Goal: Task Accomplishment & Management: Manage account settings

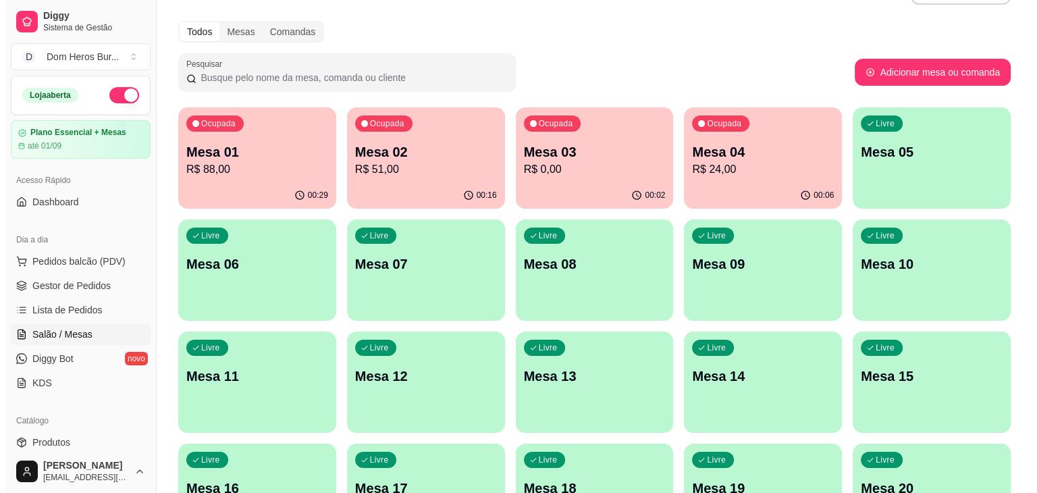
scroll to position [27, 0]
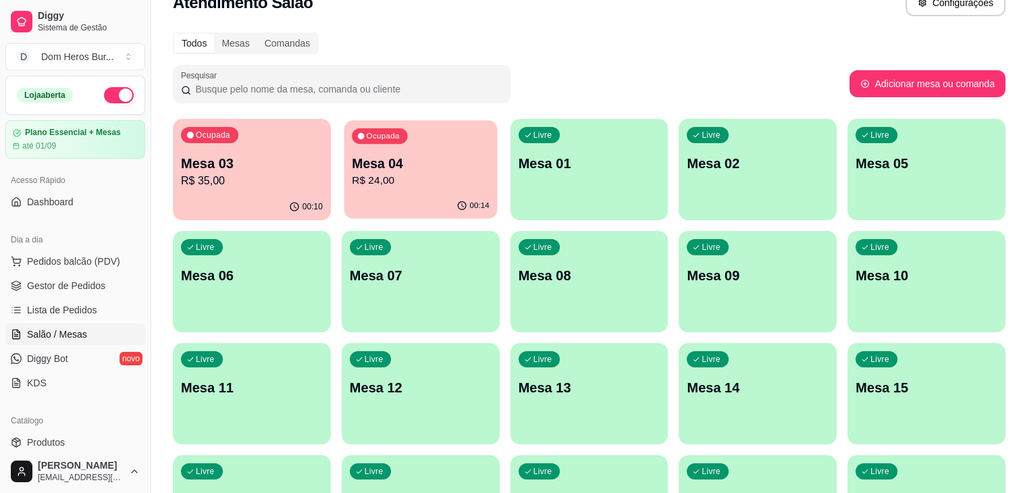
click at [425, 151] on div "Ocupada Mesa 04 R$ 24,00" at bounding box center [420, 156] width 153 height 73
click at [385, 153] on div "Ocupada Mesa 04 R$ 24,00" at bounding box center [420, 156] width 153 height 73
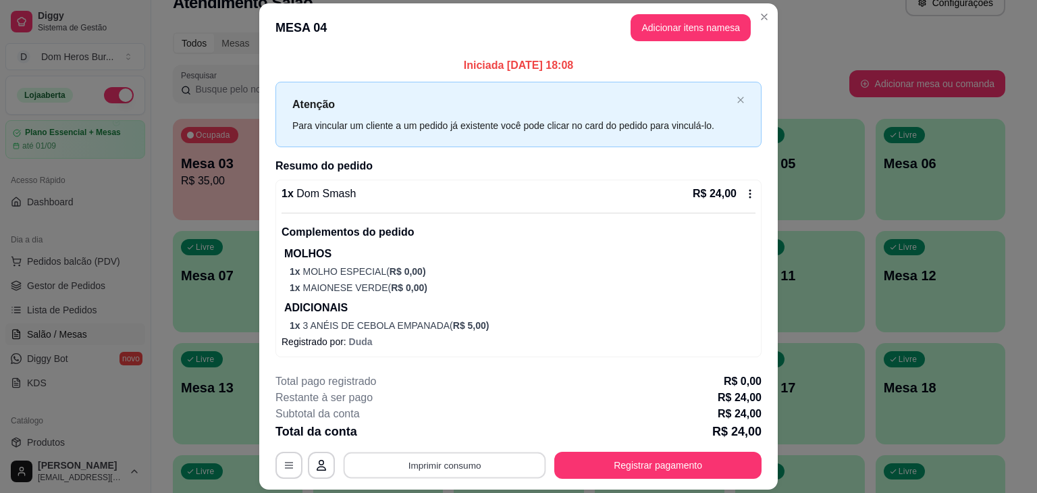
click at [450, 471] on button "Imprimir consumo" at bounding box center [445, 465] width 202 height 26
click at [458, 439] on button "IMPRESSORA" at bounding box center [443, 433] width 94 height 21
click at [460, 458] on button "Imprimir consumo" at bounding box center [445, 465] width 202 height 26
click at [452, 435] on button "IMPRESSORA" at bounding box center [443, 433] width 94 height 21
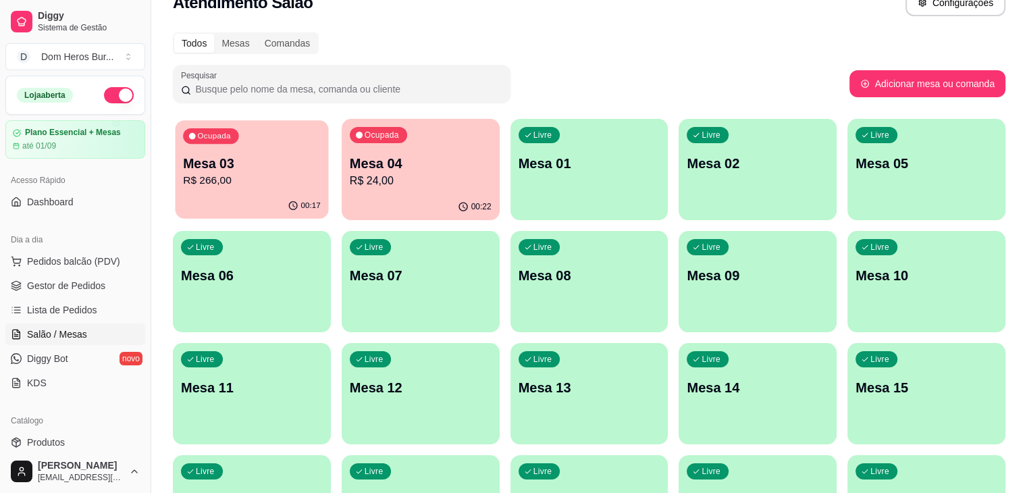
click at [288, 167] on p "Mesa 03" at bounding box center [252, 164] width 138 height 18
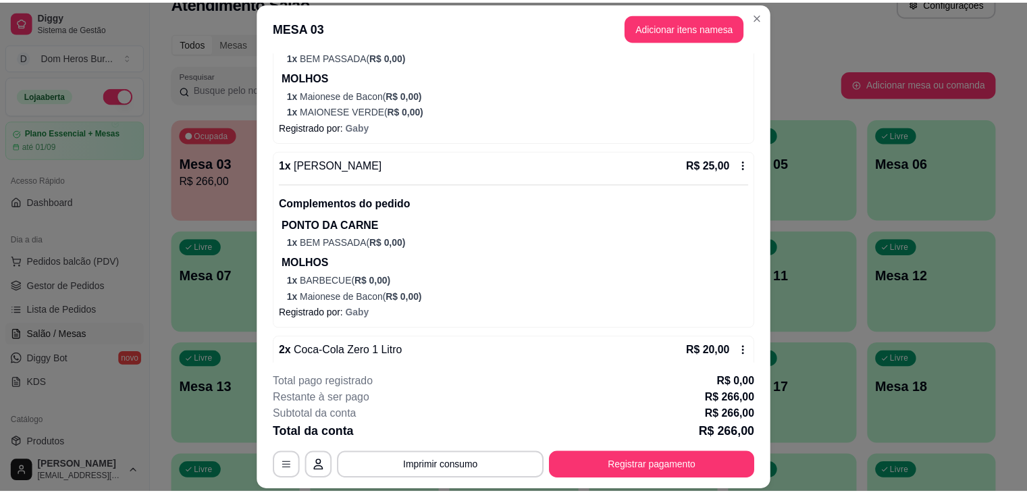
scroll to position [1296, 0]
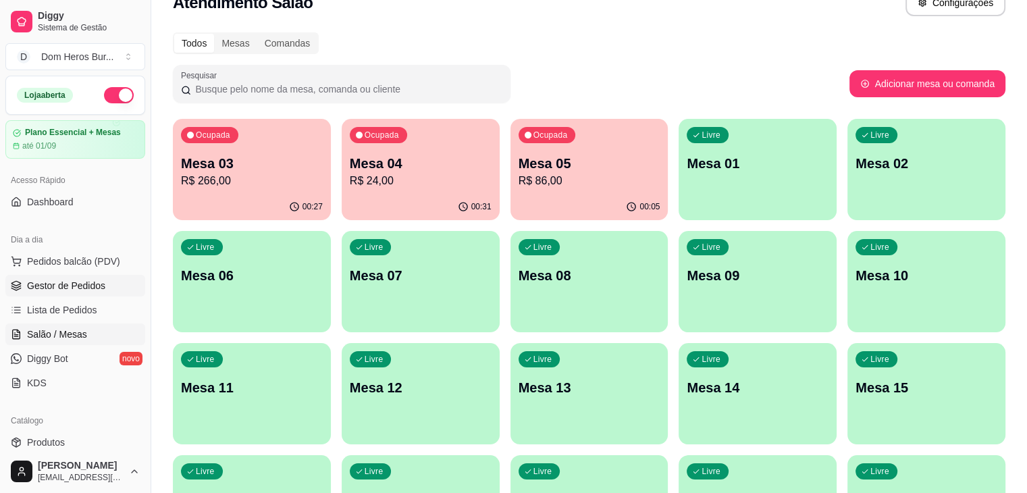
click at [56, 281] on span "Gestor de Pedidos" at bounding box center [66, 285] width 78 height 13
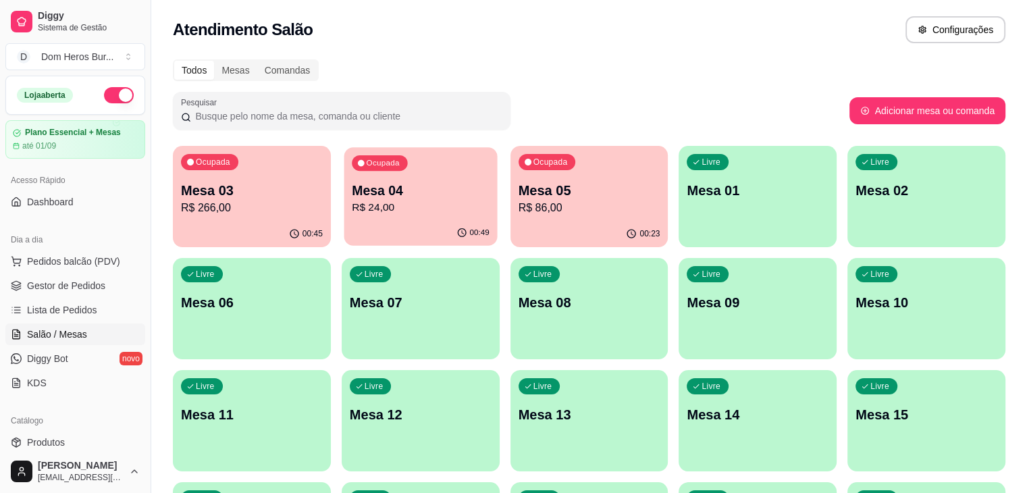
click at [412, 200] on p "R$ 24,00" at bounding box center [421, 208] width 138 height 16
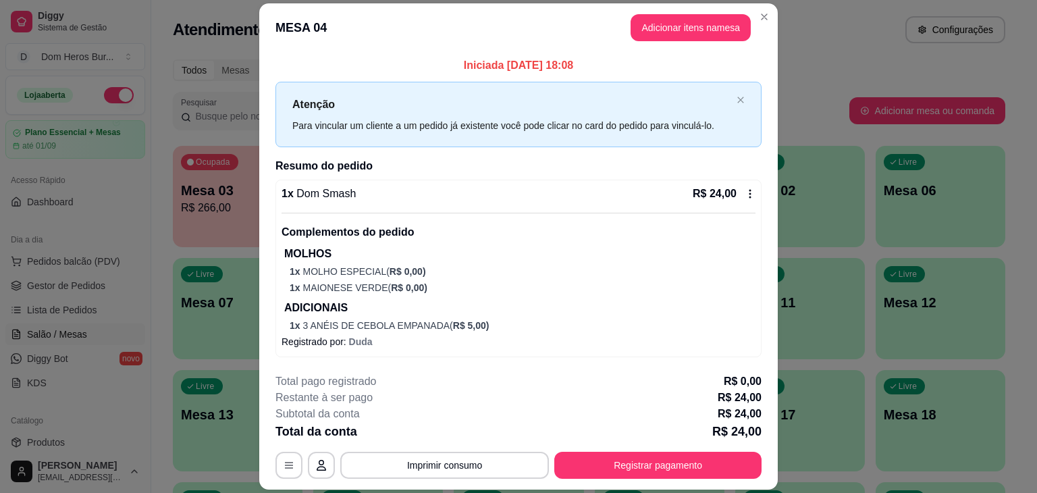
click at [419, 269] on p "1 x MOLHO ESPECIAL ( R$ 0,00 )" at bounding box center [523, 271] width 466 height 13
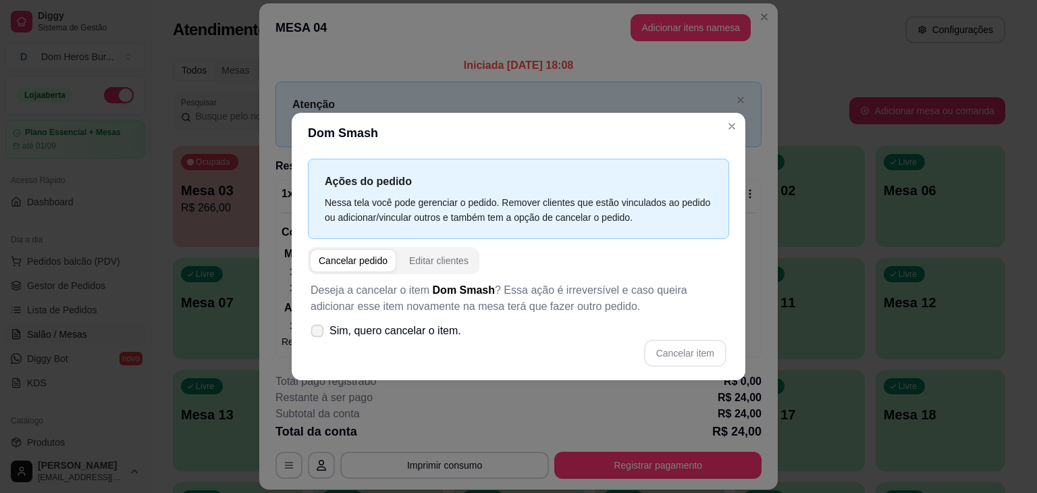
click at [370, 330] on span "Sim, quero cancelar o item." at bounding box center [395, 331] width 132 height 16
click at [319, 333] on input "Sim, quero cancelar o item." at bounding box center [314, 337] width 9 height 9
checkbox input "true"
click at [707, 346] on button "Cancelar item" at bounding box center [685, 353] width 80 height 26
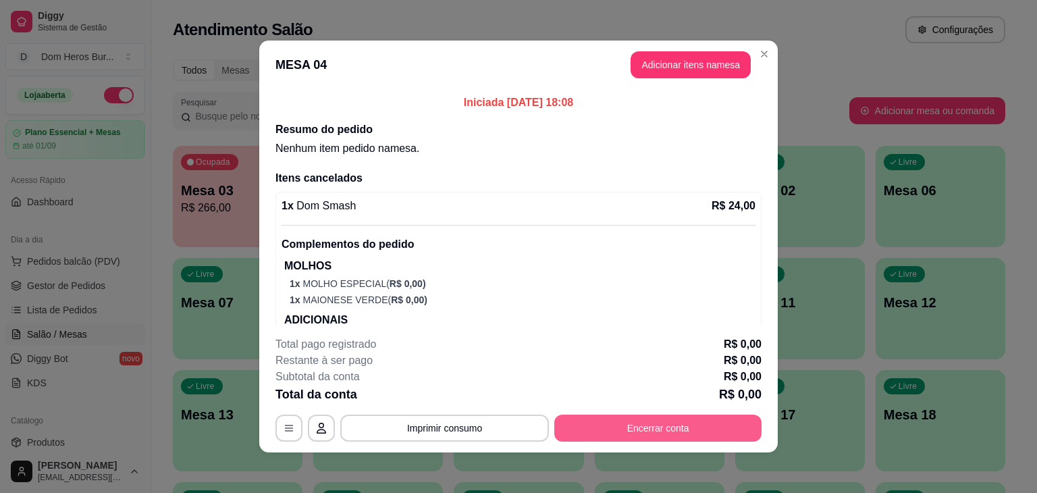
click at [697, 432] on button "Encerrar conta" at bounding box center [657, 427] width 207 height 27
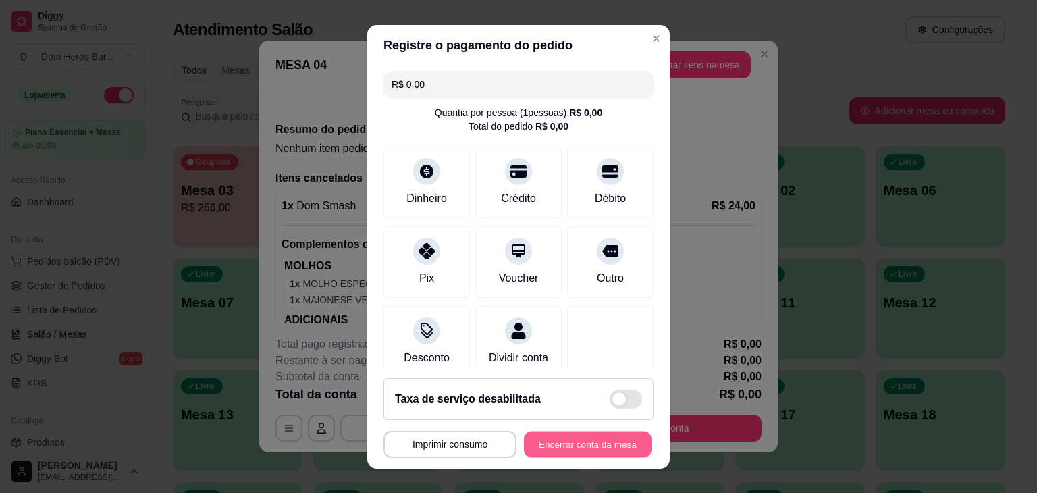
click at [622, 452] on button "Encerrar conta da mesa" at bounding box center [588, 444] width 128 height 26
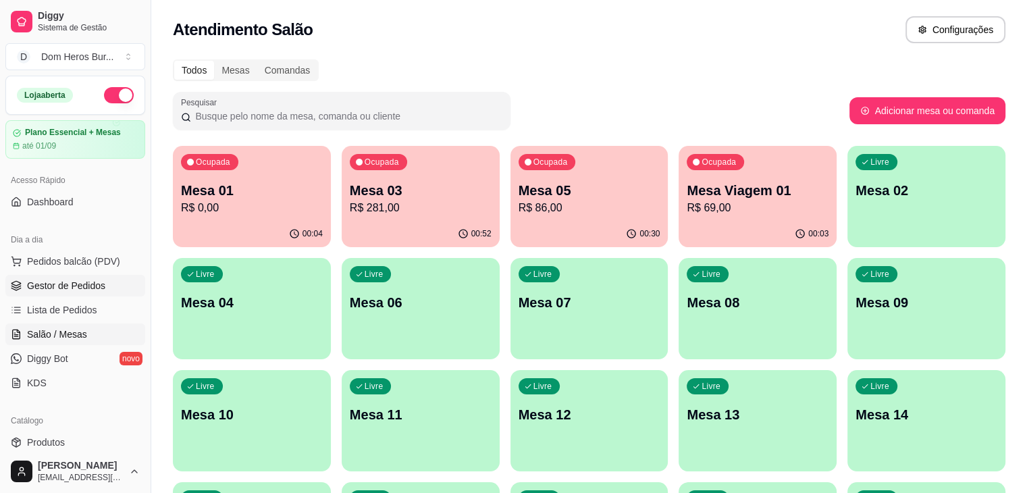
click at [94, 284] on span "Gestor de Pedidos" at bounding box center [66, 285] width 78 height 13
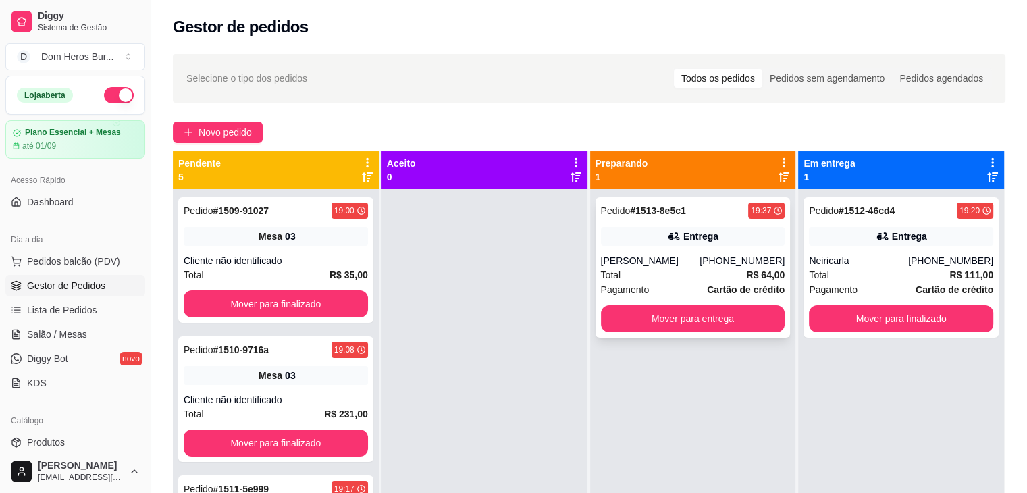
click at [645, 252] on div "Pedido # 1513-8e5c1 19:37 [PERSON_NAME] [PHONE_NUMBER] Total R$ 64,00 Pagamento…" at bounding box center [692, 267] width 195 height 140
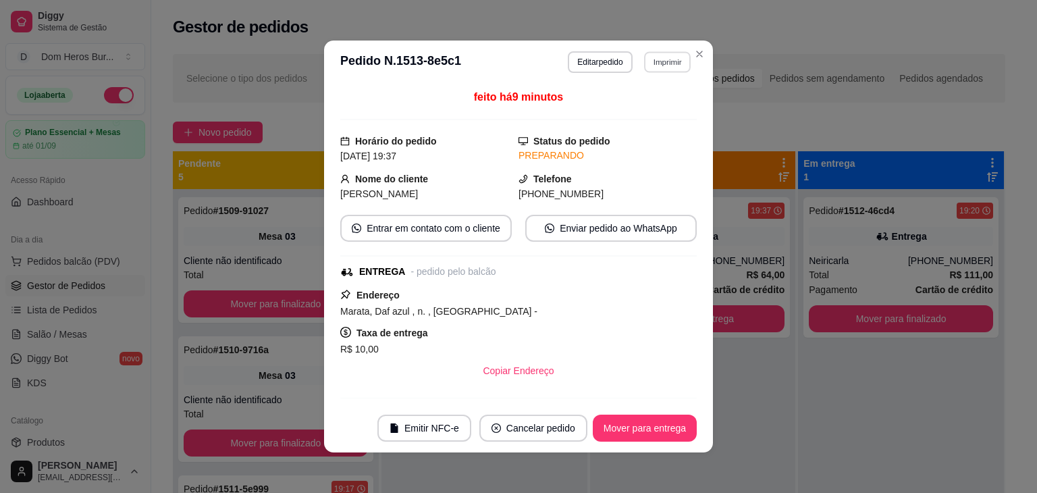
click at [680, 63] on button "Imprimir" at bounding box center [667, 61] width 47 height 21
click at [661, 109] on button "IMPRESSORA" at bounding box center [638, 109] width 94 height 21
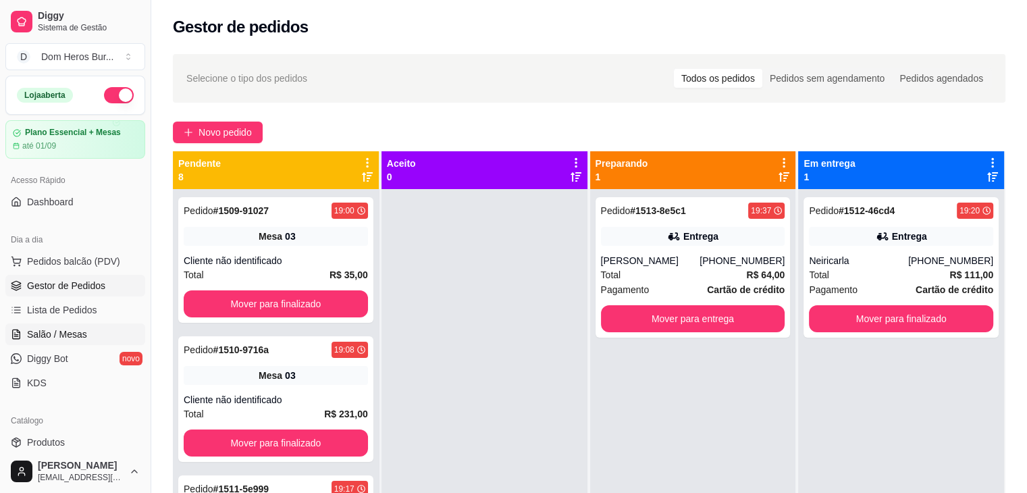
click at [93, 336] on link "Salão / Mesas" at bounding box center [75, 334] width 140 height 22
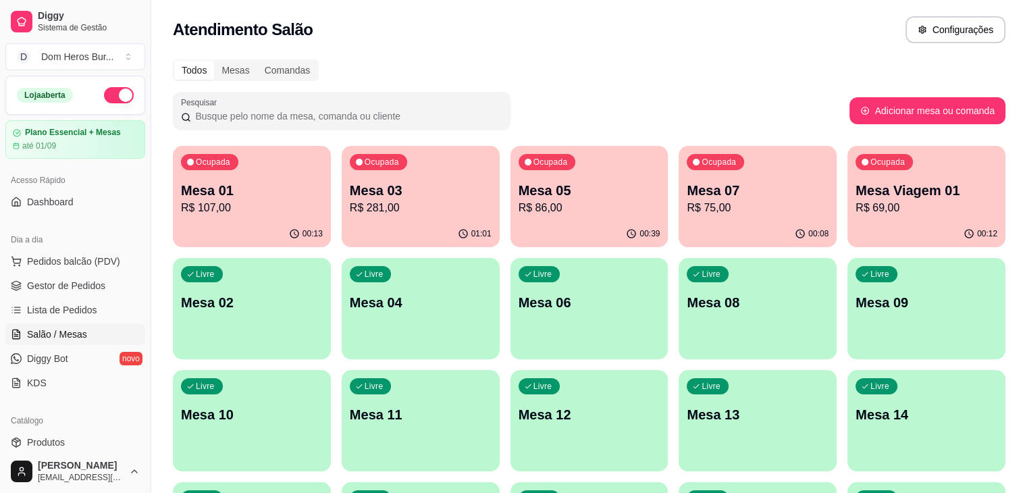
click at [517, 218] on div "Ocupada Mesa 05 R$ 86,00" at bounding box center [589, 183] width 158 height 75
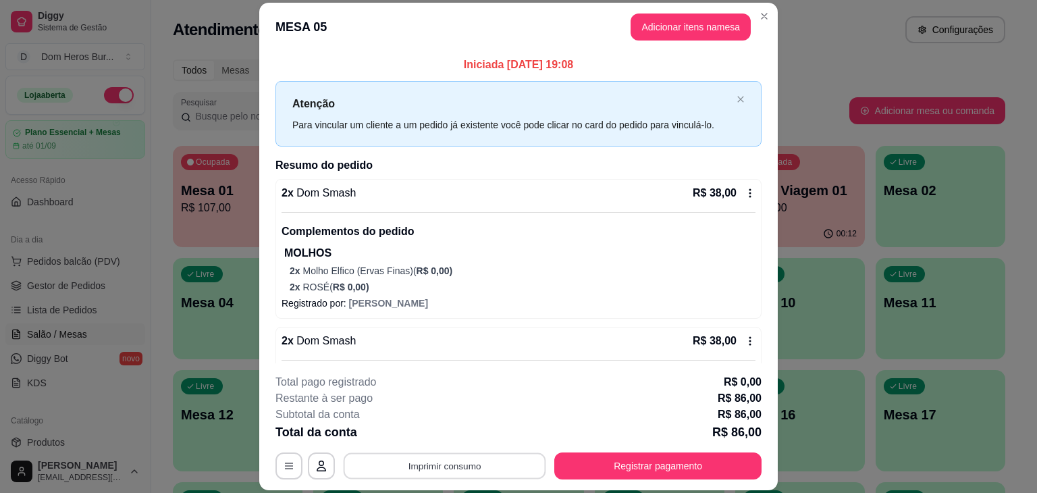
click at [504, 476] on button "Imprimir consumo" at bounding box center [445, 466] width 202 height 26
click at [452, 443] on button "IMPRESSORA" at bounding box center [443, 434] width 94 height 21
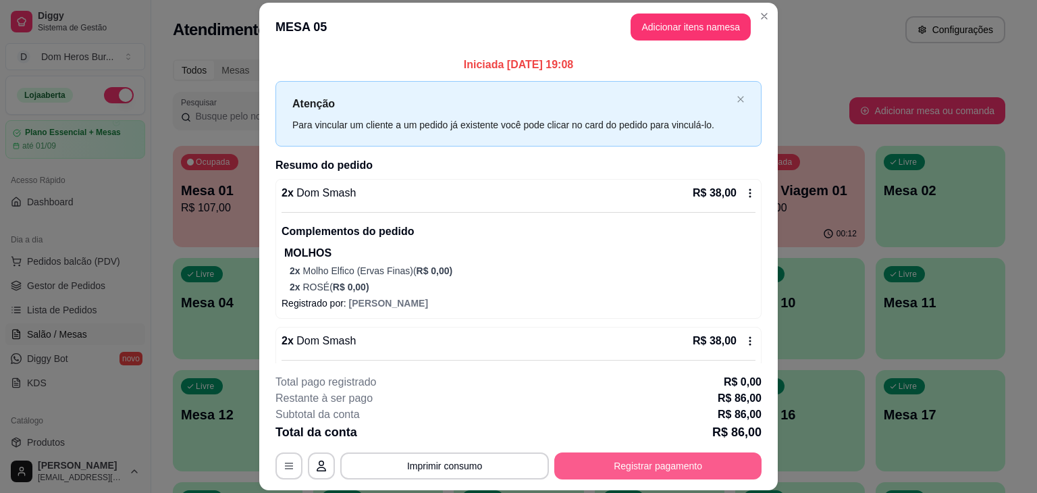
drag, startPoint x: 640, startPoint y: 483, endPoint x: 628, endPoint y: 469, distance: 18.2
click at [628, 469] on footer "**********" at bounding box center [518, 426] width 518 height 127
click at [628, 469] on button "Registrar pagamento" at bounding box center [658, 466] width 201 height 26
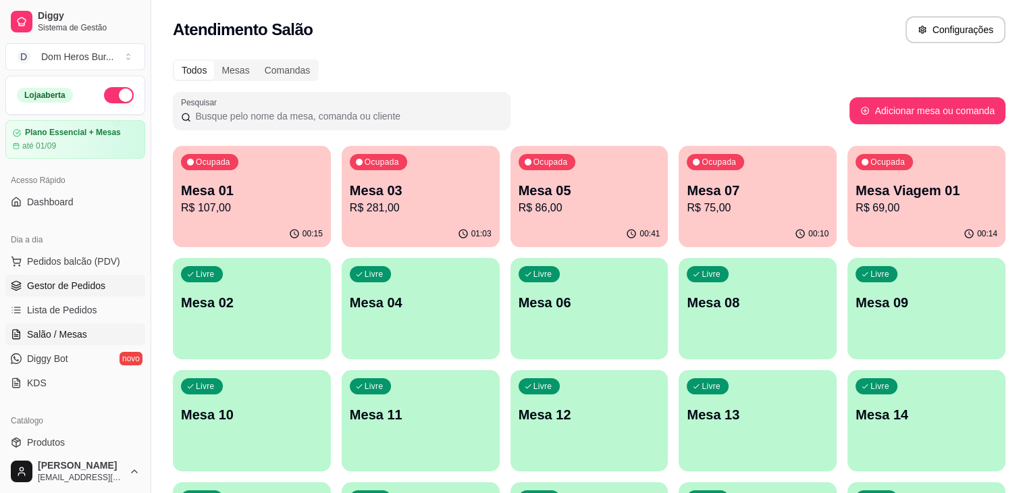
click at [58, 290] on span "Gestor de Pedidos" at bounding box center [66, 285] width 78 height 13
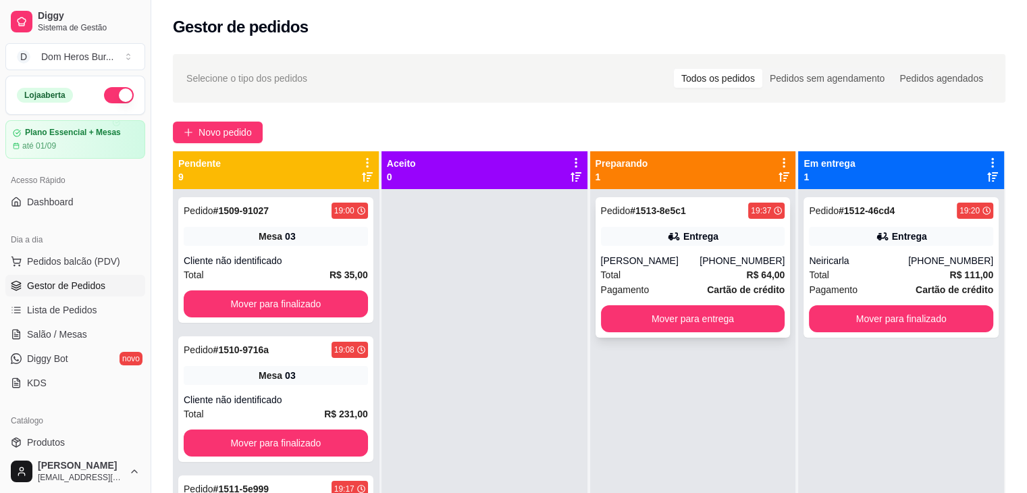
click at [637, 276] on div "Total R$ 64,00" at bounding box center [693, 274] width 184 height 15
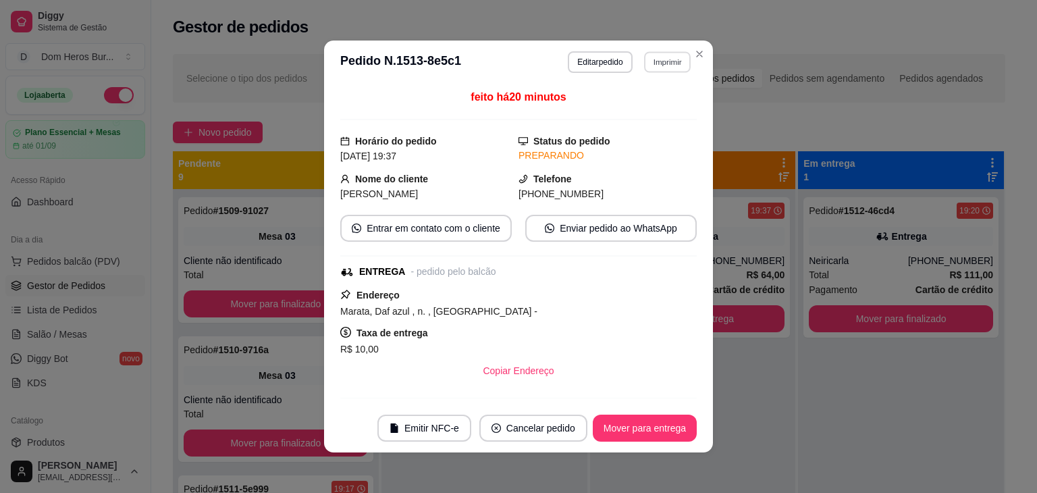
click at [651, 59] on button "Imprimir" at bounding box center [667, 61] width 47 height 21
click at [642, 106] on button "IMPRESSORA" at bounding box center [638, 109] width 94 height 21
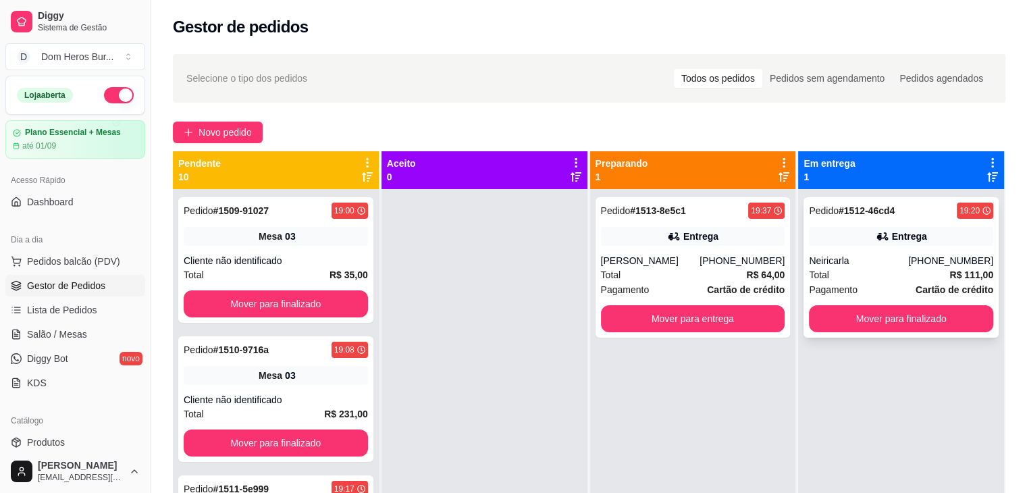
click at [823, 237] on div "Entrega" at bounding box center [901, 236] width 184 height 19
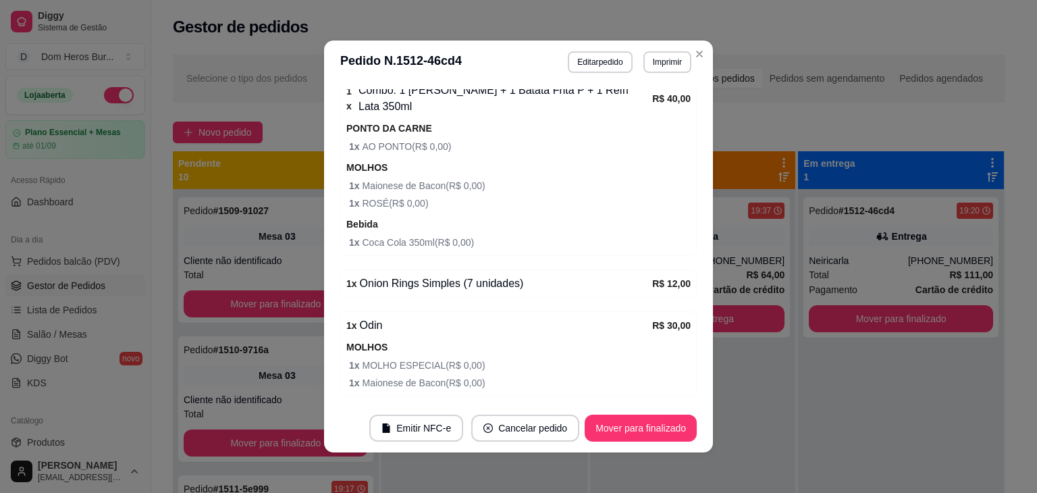
scroll to position [572, 0]
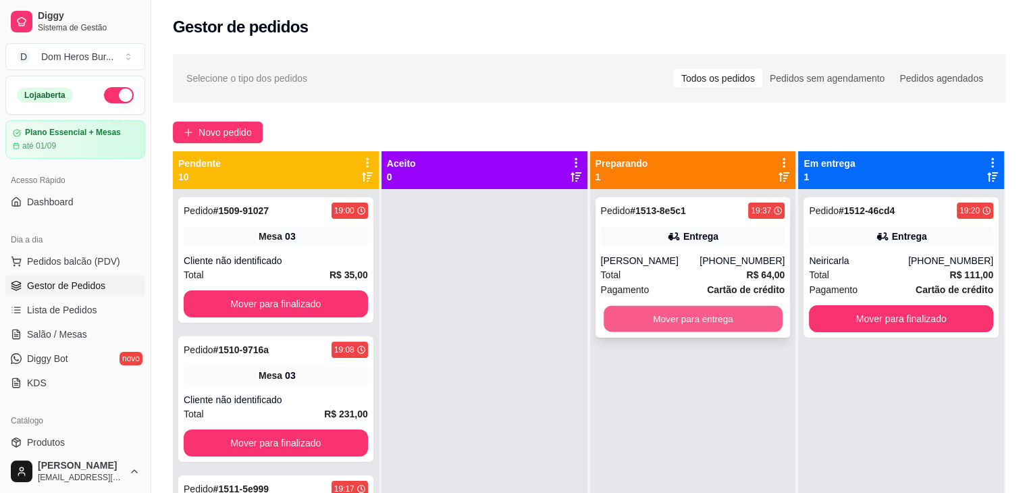
click at [734, 330] on button "Mover para entrega" at bounding box center [692, 319] width 179 height 26
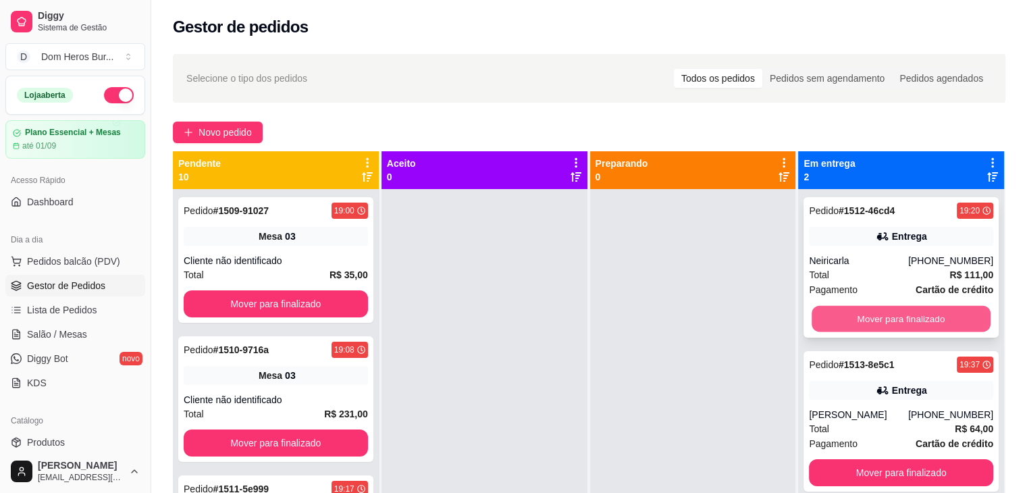
click at [907, 321] on button "Mover para finalizado" at bounding box center [900, 319] width 179 height 26
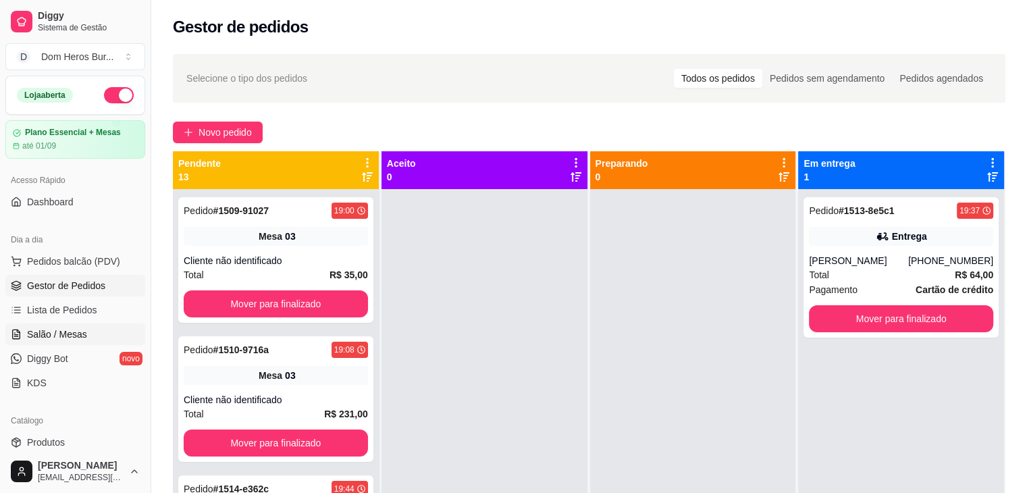
click at [92, 327] on link "Salão / Mesas" at bounding box center [75, 334] width 140 height 22
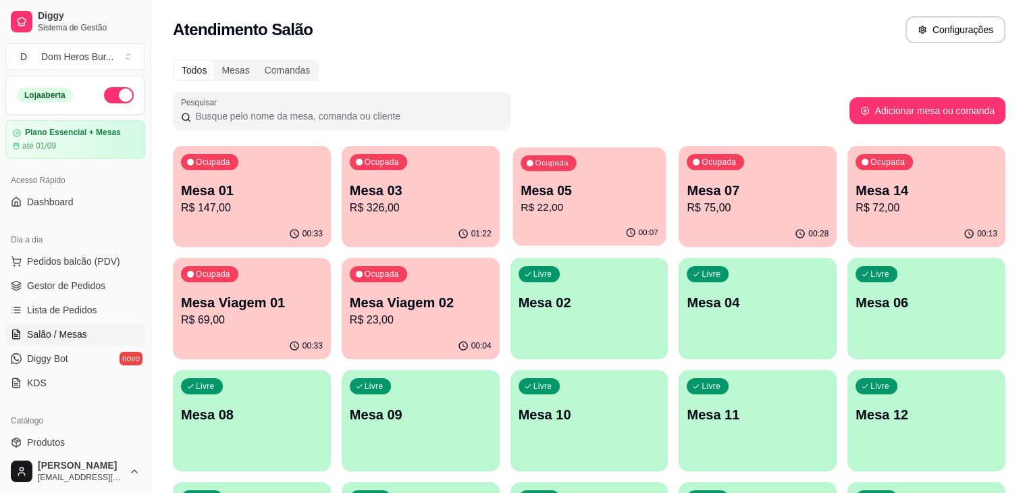
click at [537, 217] on div "Ocupada Mesa 05 R$ 22,00" at bounding box center [588, 183] width 153 height 73
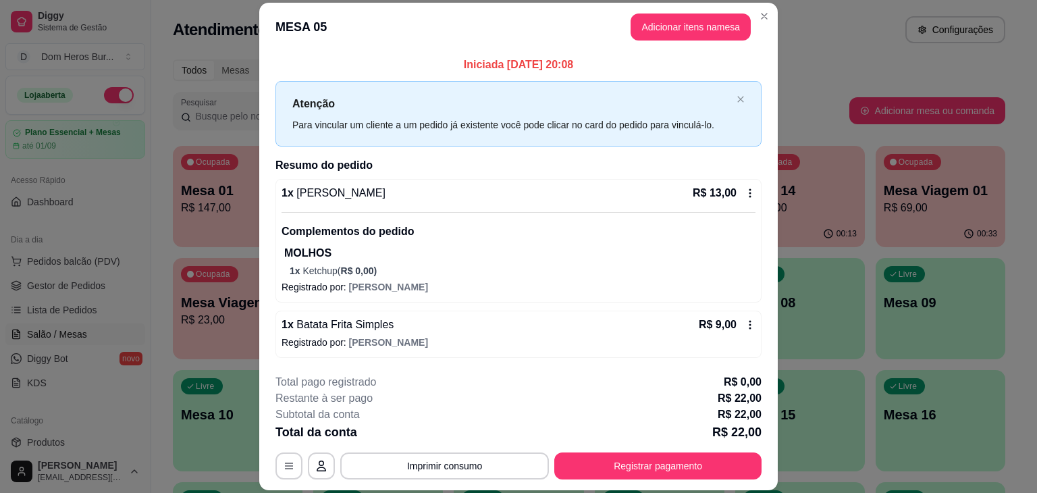
click at [489, 205] on div "1 x Baby Groot R$ 13,00 Complementos do pedido MOLHOS 1 x Ketchup ( R$ 0,00 )" at bounding box center [518, 231] width 474 height 92
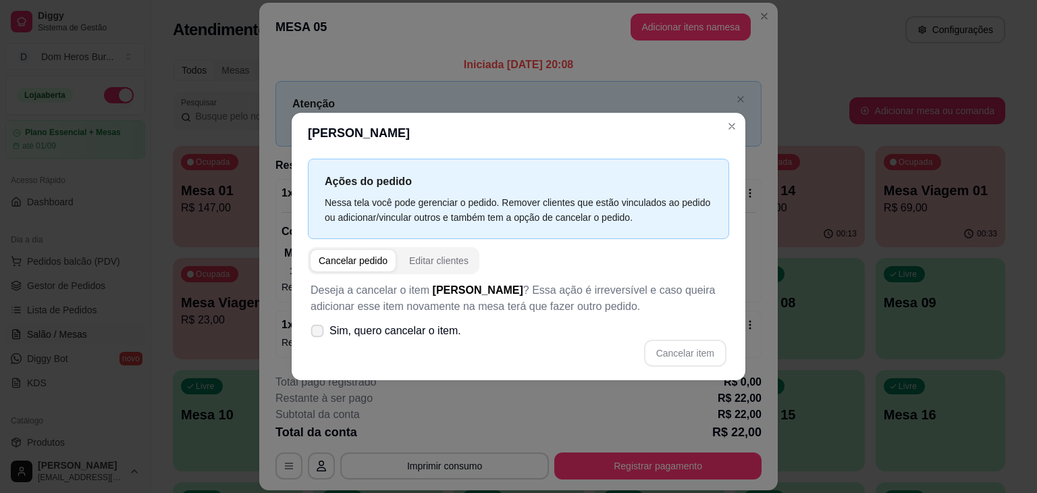
click at [439, 325] on span "Sim, quero cancelar o item." at bounding box center [395, 331] width 132 height 16
click at [319, 333] on input "Sim, quero cancelar o item." at bounding box center [314, 337] width 9 height 9
checkbox input "true"
click at [691, 347] on button "Cancelar item" at bounding box center [685, 353] width 80 height 26
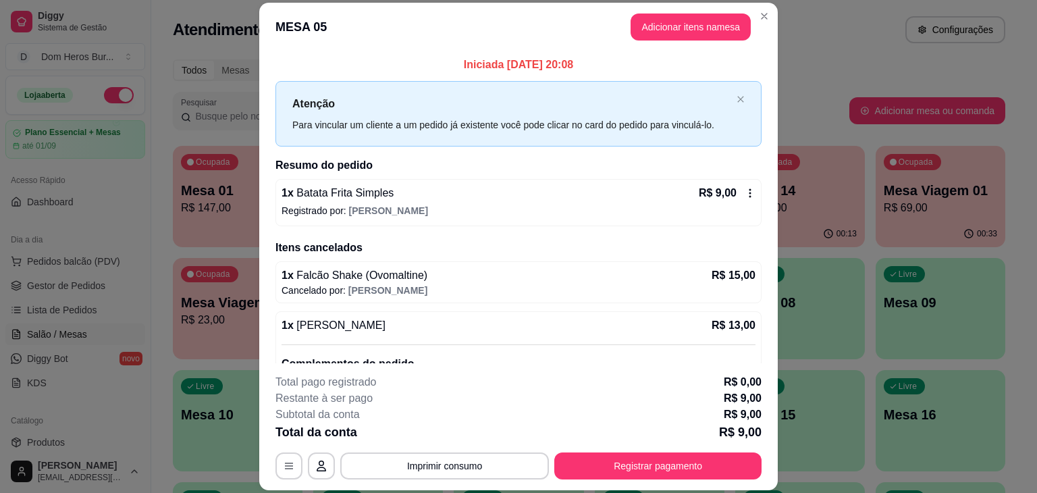
click at [511, 204] on p "Registrado por: [PERSON_NAME]" at bounding box center [518, 210] width 474 height 13
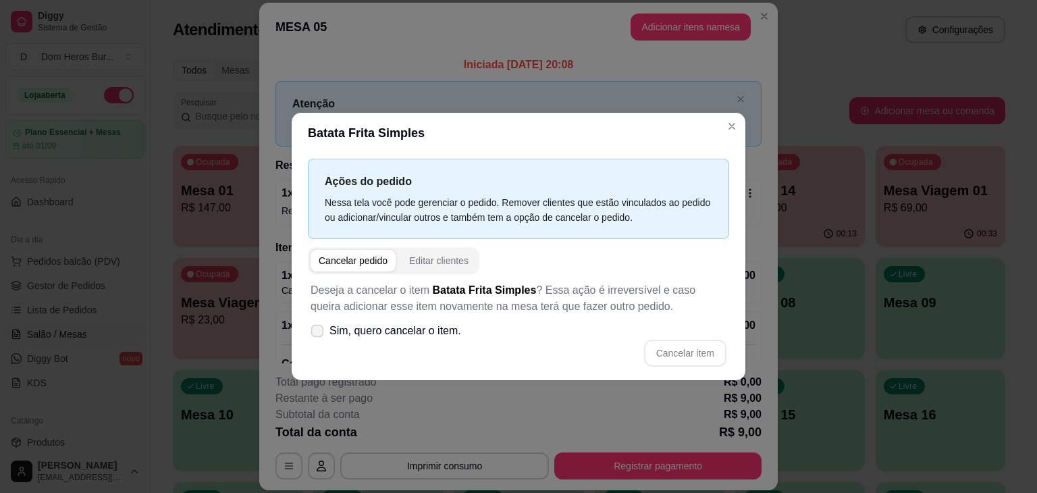
click at [412, 339] on label "Sim, quero cancelar o item." at bounding box center [385, 330] width 161 height 27
click at [319, 339] on input "Sim, quero cancelar o item." at bounding box center [314, 337] width 9 height 9
checkbox input "true"
click at [692, 356] on button "Cancelar item" at bounding box center [685, 353] width 80 height 26
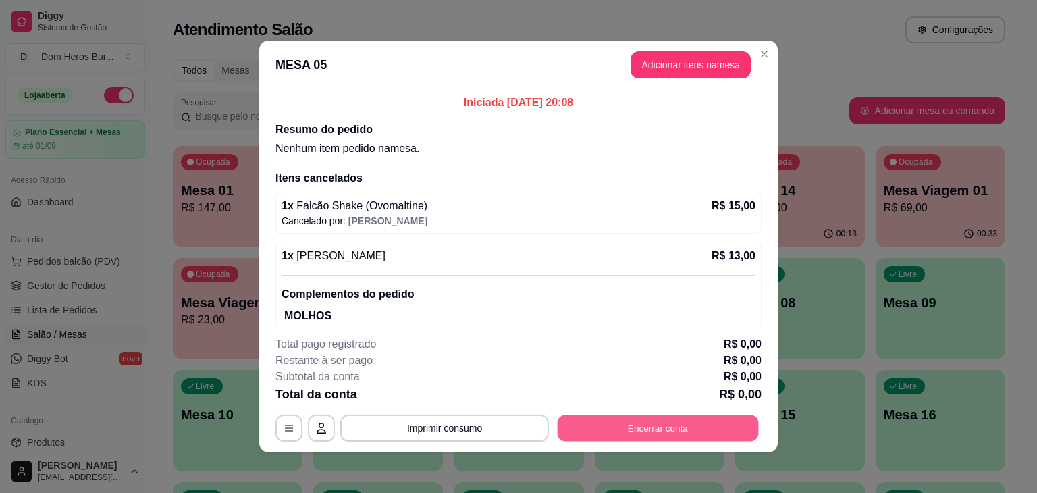
click at [611, 433] on button "Encerrar conta" at bounding box center [658, 428] width 201 height 26
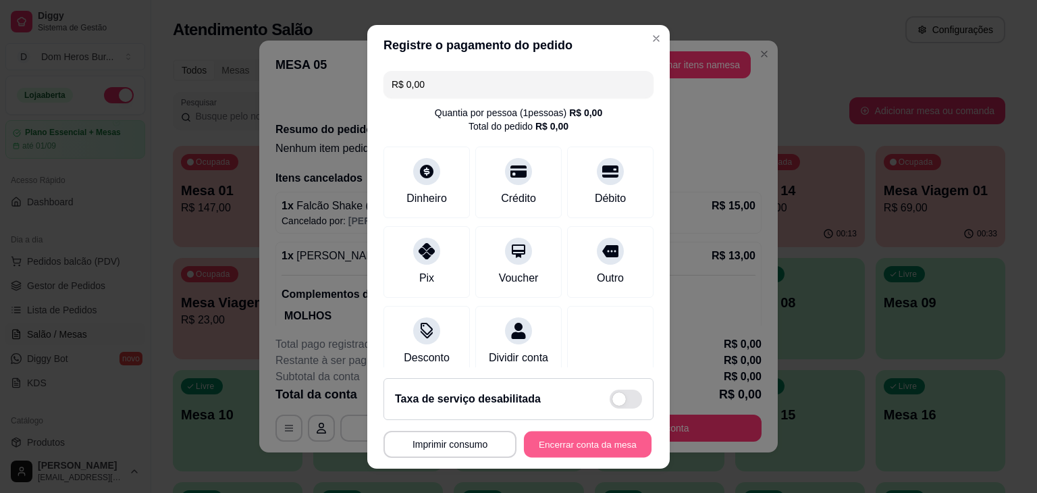
click at [583, 433] on button "Encerrar conta da mesa" at bounding box center [588, 444] width 128 height 26
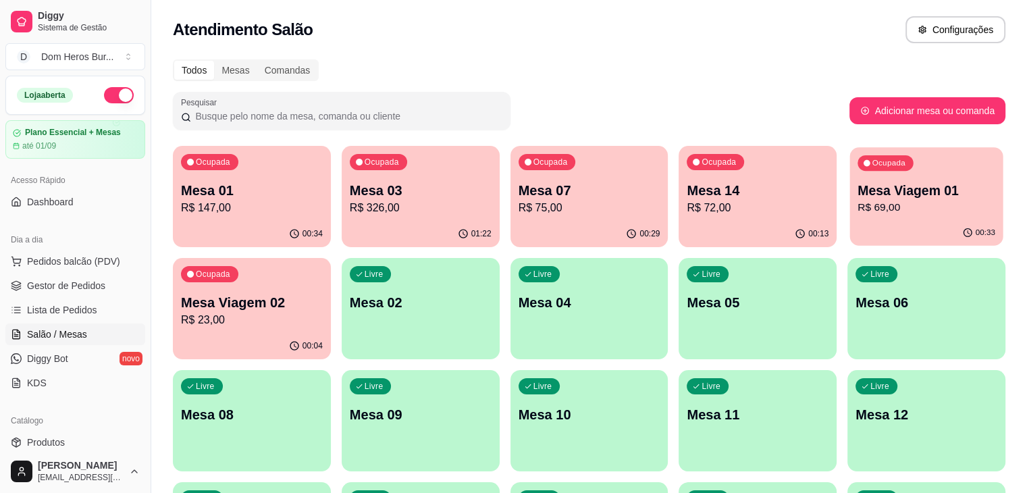
click at [857, 198] on p "Mesa Viagem 01" at bounding box center [926, 191] width 138 height 18
click at [850, 168] on div "Ocupada Mesa Viagem 01 R$ 69,00" at bounding box center [926, 183] width 153 height 73
click at [857, 206] on p "R$ 69,00" at bounding box center [926, 208] width 138 height 16
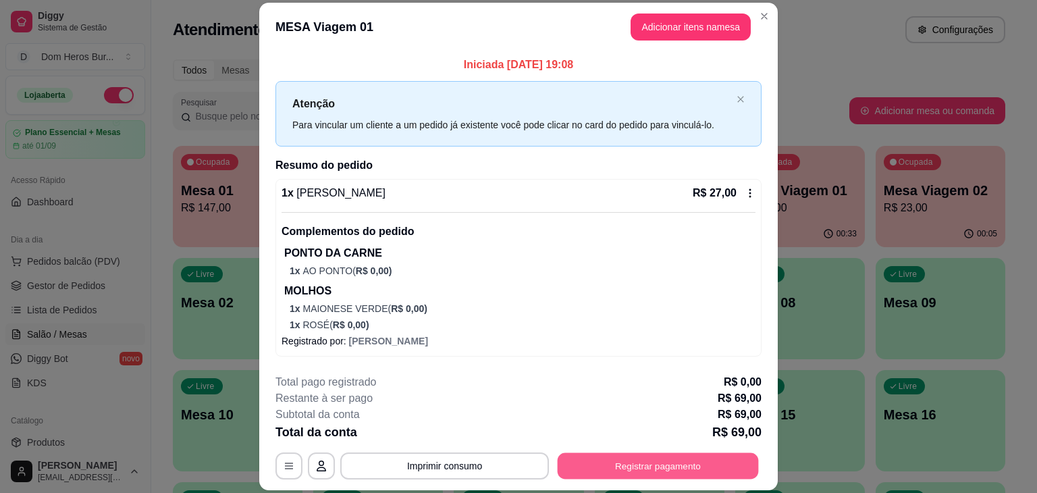
click at [655, 457] on button "Registrar pagamento" at bounding box center [658, 466] width 201 height 26
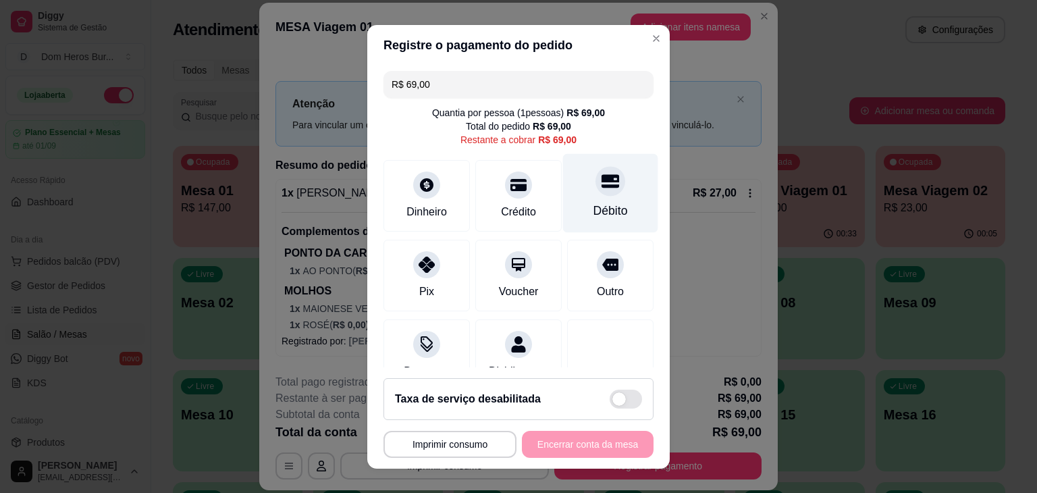
click at [595, 192] on div at bounding box center [610, 181] width 30 height 30
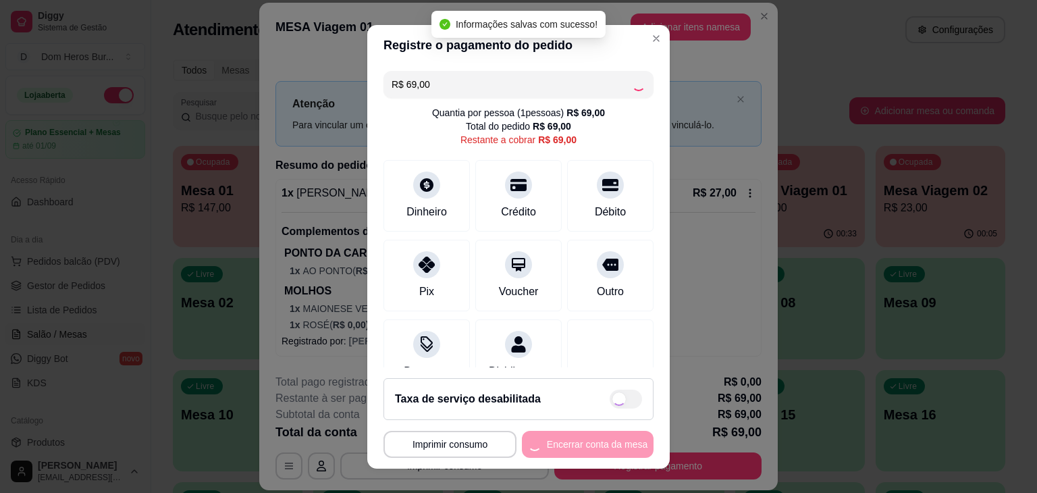
type input "R$ 0,00"
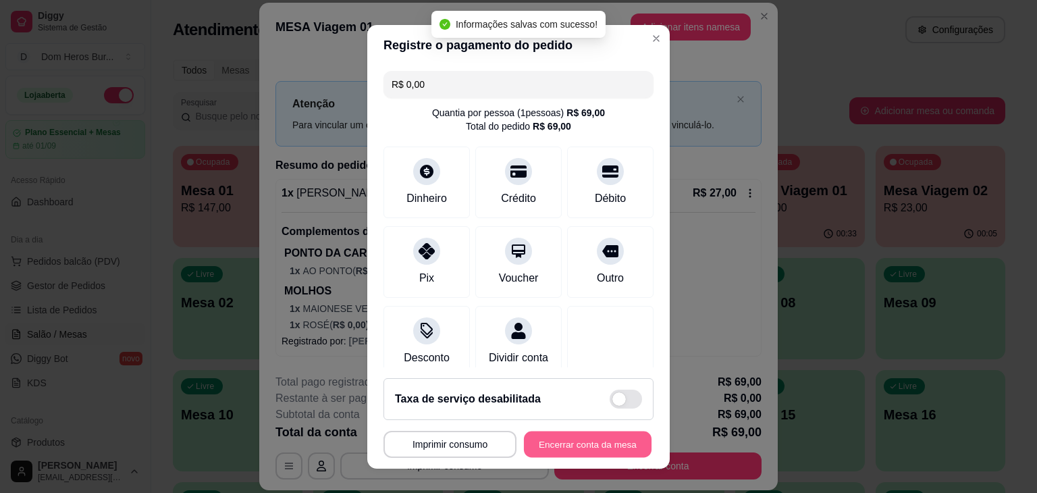
click at [601, 431] on button "Encerrar conta da mesa" at bounding box center [588, 444] width 128 height 26
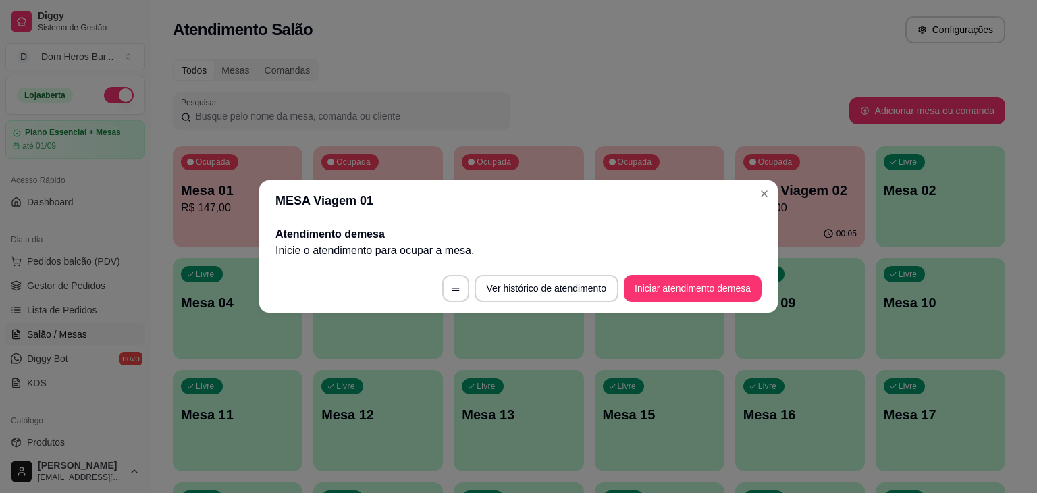
click at [275, 292] on footer "Ver histórico de atendimento Iniciar atendimento de mesa" at bounding box center [518, 288] width 518 height 49
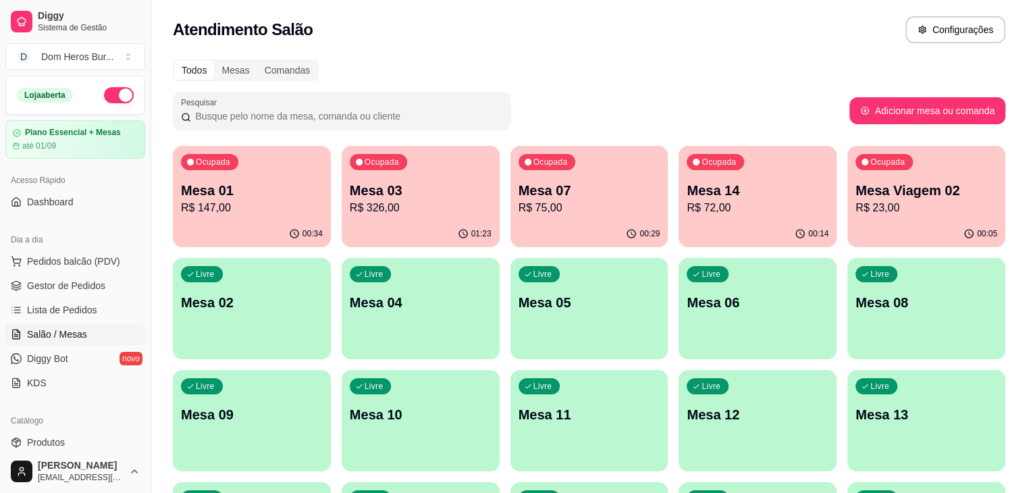
click at [394, 43] on div "Atendimento Salão Configurações" at bounding box center [589, 29] width 832 height 27
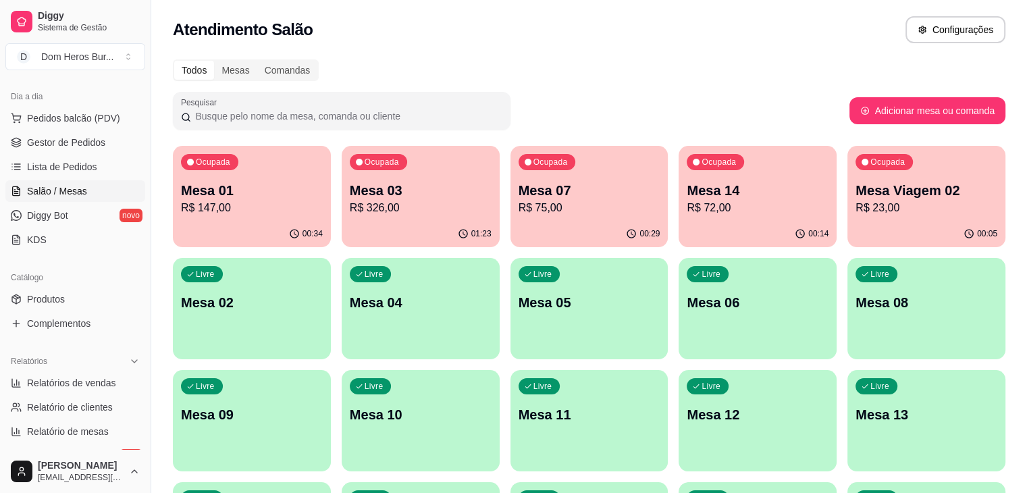
scroll to position [178, 0]
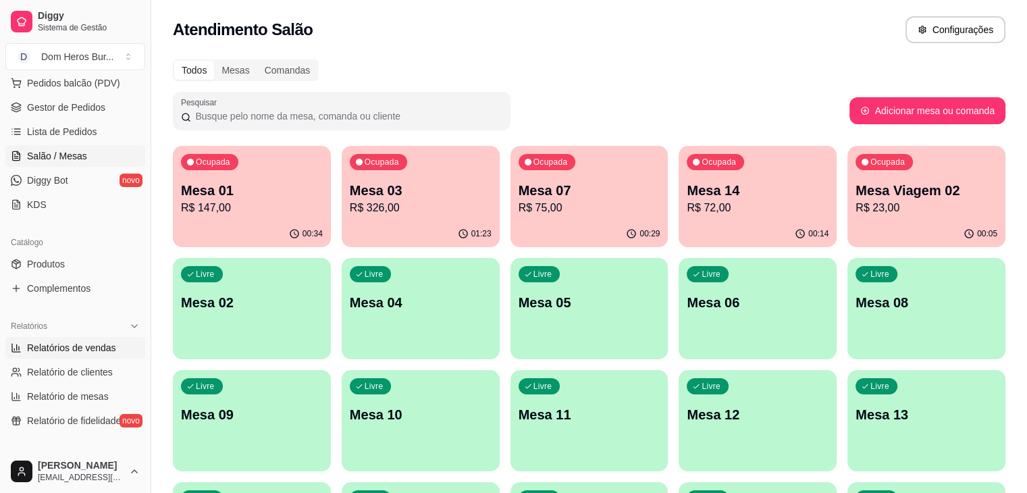
click at [126, 341] on link "Relatórios de vendas" at bounding box center [75, 348] width 140 height 22
select select "ALL"
select select "0"
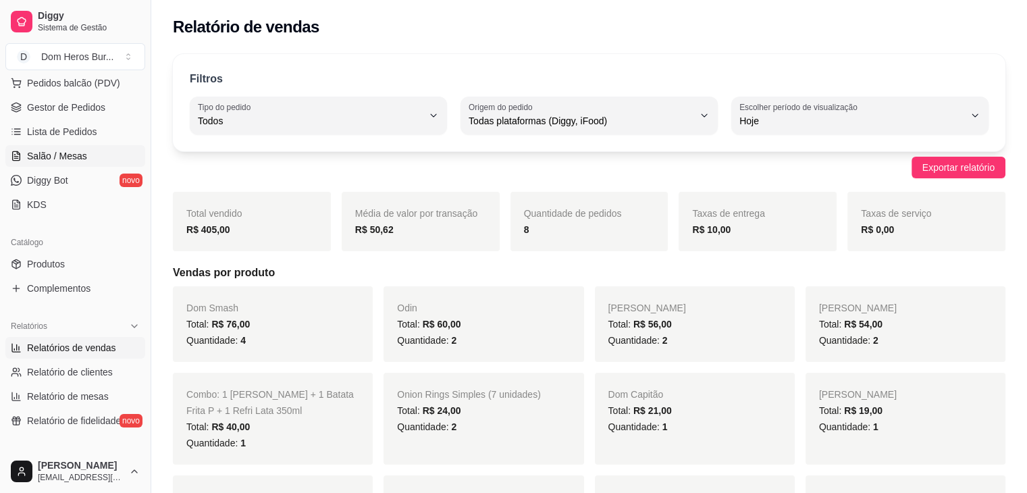
click at [65, 154] on span "Salão / Mesas" at bounding box center [57, 155] width 60 height 13
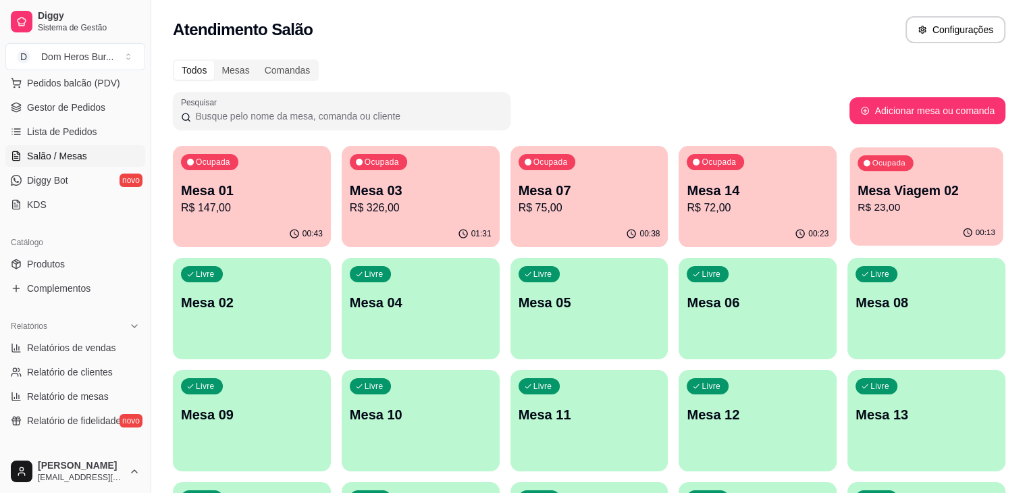
click at [850, 180] on div "Ocupada Mesa Viagem 02 R$ 23,00" at bounding box center [926, 183] width 153 height 73
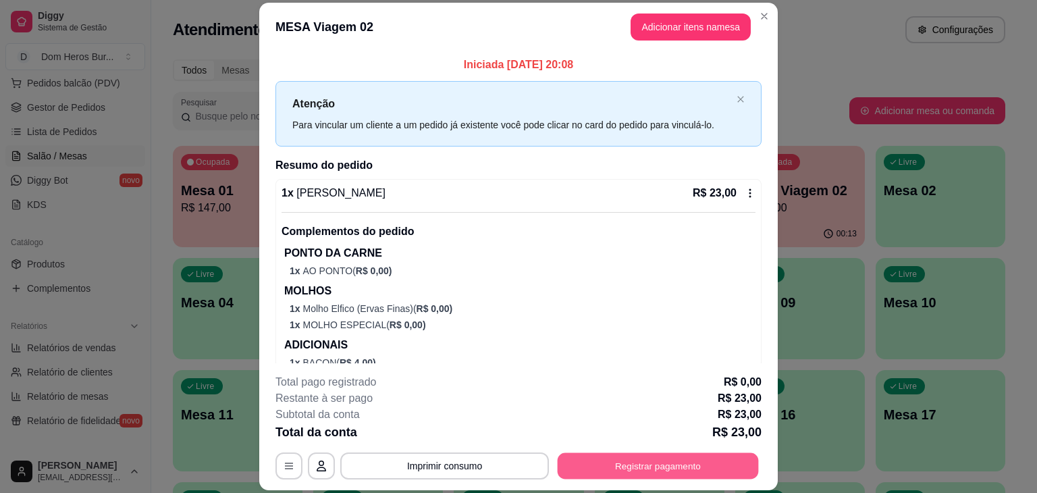
click at [718, 472] on button "Registrar pagamento" at bounding box center [658, 466] width 201 height 26
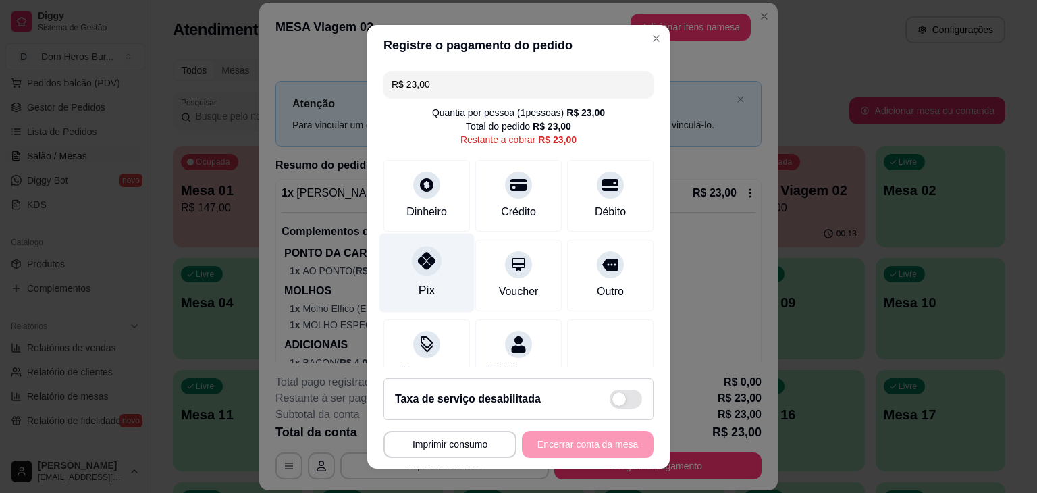
click at [427, 266] on div at bounding box center [427, 261] width 30 height 30
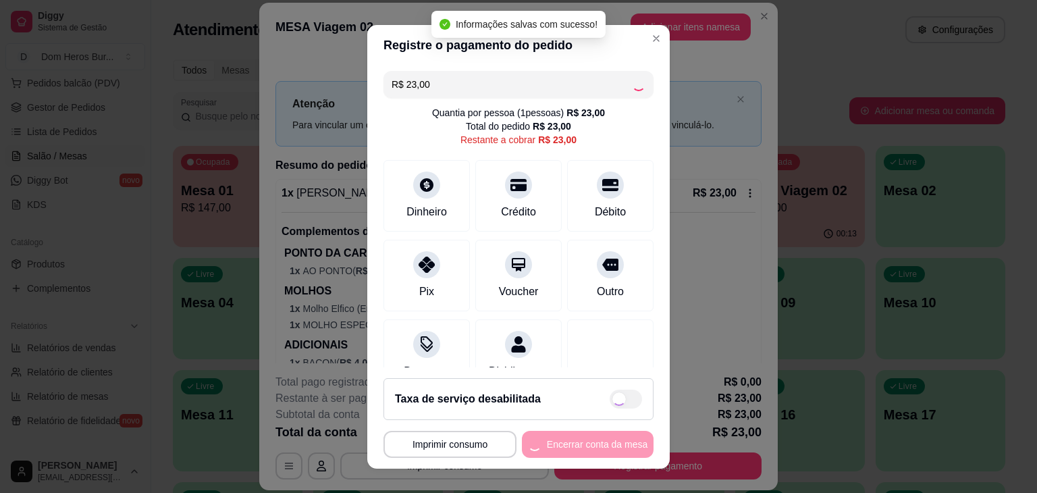
type input "R$ 0,00"
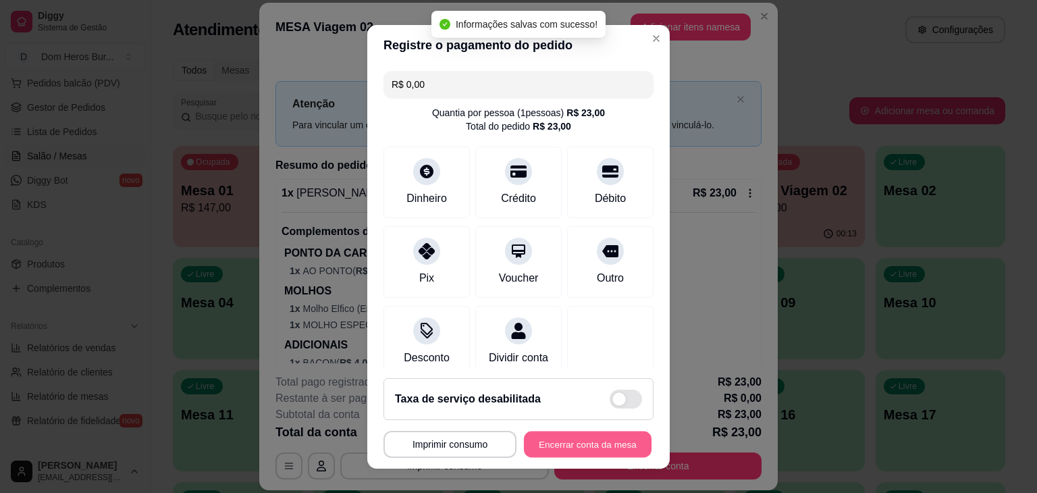
click at [591, 443] on button "Encerrar conta da mesa" at bounding box center [588, 444] width 128 height 26
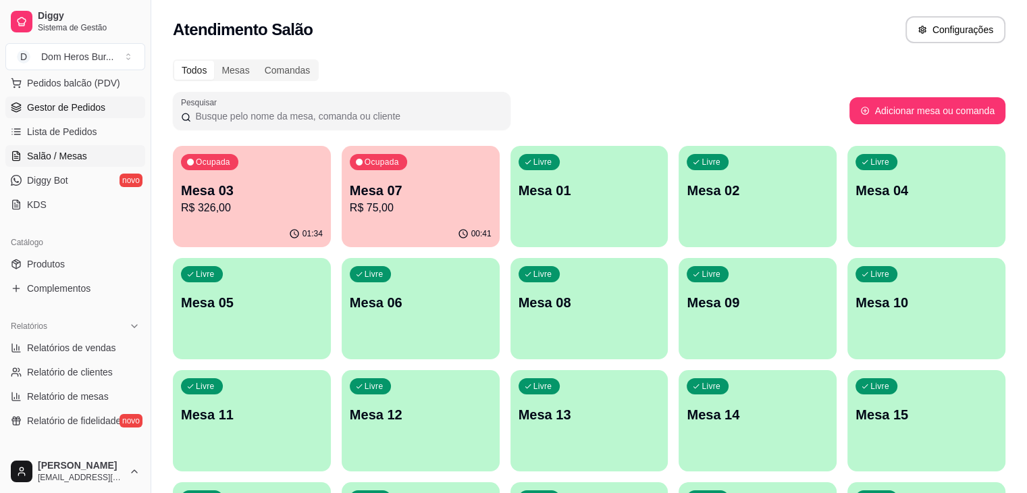
click at [108, 97] on link "Gestor de Pedidos" at bounding box center [75, 108] width 140 height 22
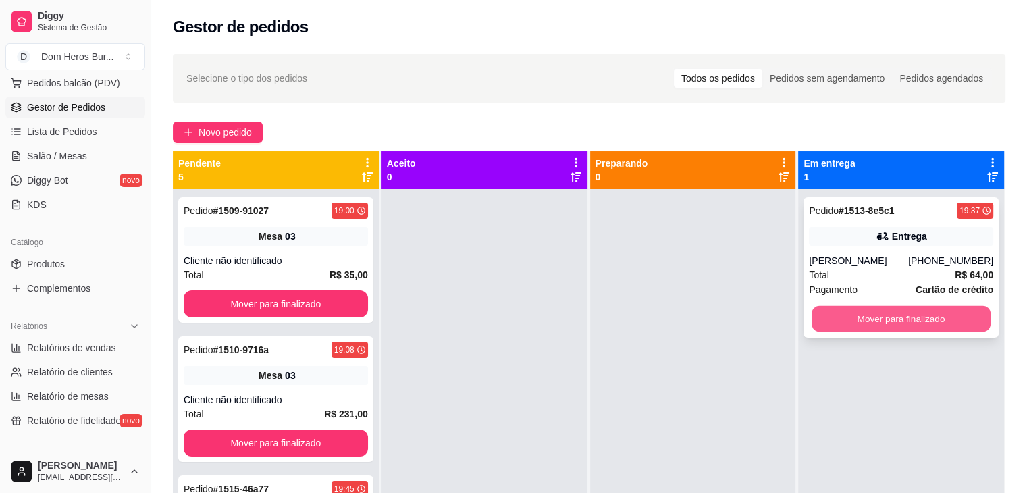
click at [829, 317] on button "Mover para finalizado" at bounding box center [900, 319] width 179 height 26
